Goal: Check status: Check status

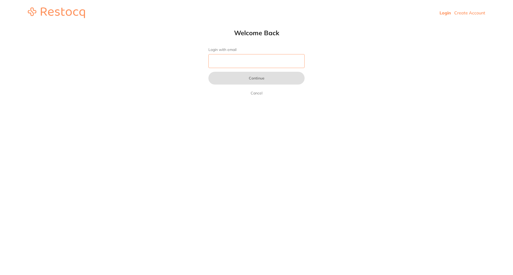
click at [272, 64] on input "Login with email" at bounding box center [256, 61] width 96 height 14
type input "[EMAIL_ADDRESS][DOMAIN_NAME]"
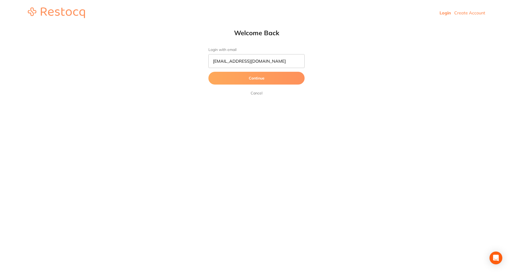
click at [266, 81] on button "Continue" at bounding box center [256, 78] width 96 height 13
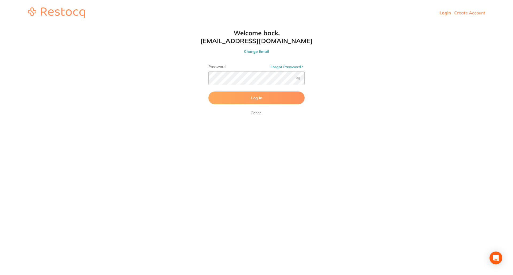
click at [266, 97] on button "Log In" at bounding box center [256, 98] width 96 height 13
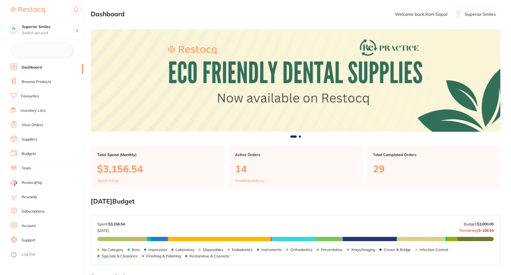
checkbox input "false"
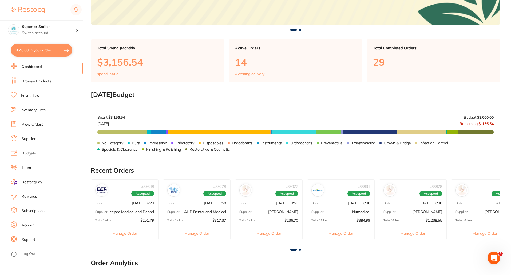
scroll to position [214, 0]
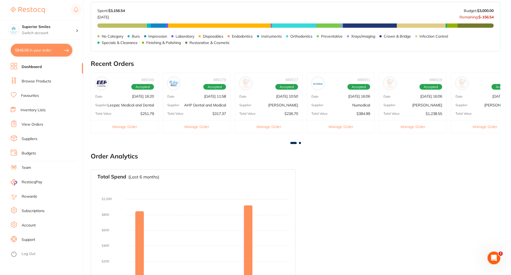
click at [127, 132] on button "Manage Order" at bounding box center [124, 126] width 67 height 13
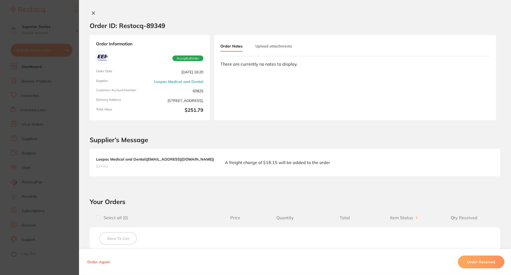
scroll to position [107, 0]
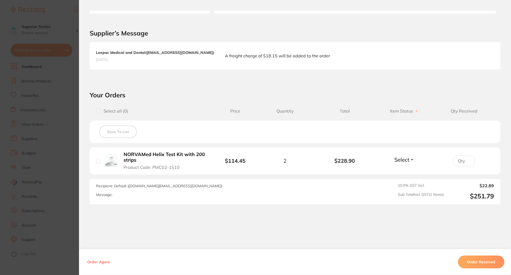
click at [97, 162] on input "checkbox" at bounding box center [98, 161] width 5 height 5
checkbox input "true"
click at [403, 162] on span "Select" at bounding box center [402, 159] width 15 height 7
click at [403, 172] on span "Received" at bounding box center [405, 171] width 14 height 4
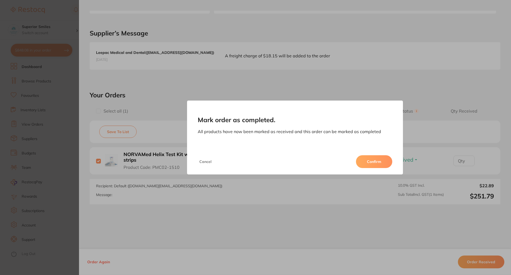
click at [383, 164] on button "Confirm" at bounding box center [374, 161] width 36 height 13
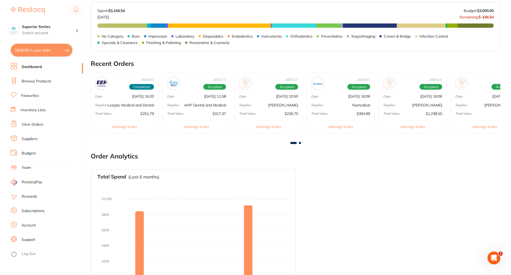
scroll to position [0, 0]
click at [497, 258] on div "Open Intercom Messenger" at bounding box center [494, 258] width 18 height 18
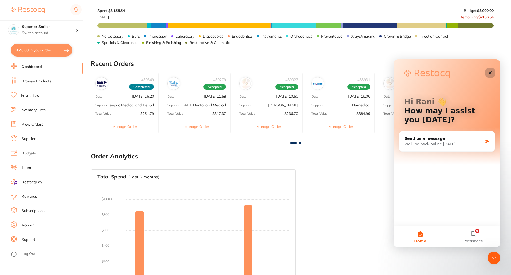
click at [486, 74] on div "Close" at bounding box center [491, 73] width 10 height 10
